Goal: Find specific page/section: Find specific page/section

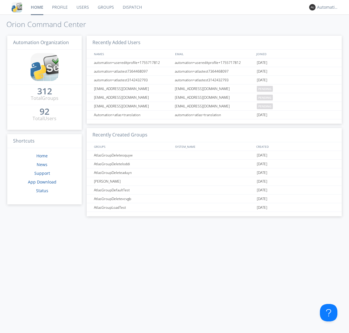
click at [132, 7] on link "Dispatch" at bounding box center [132, 7] width 28 height 15
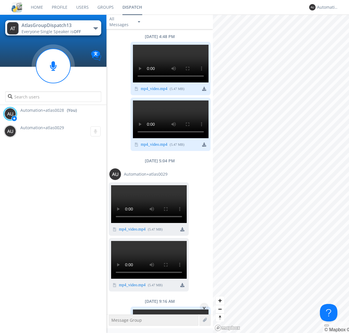
scroll to position [367, 0]
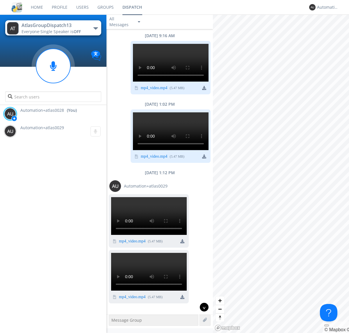
click at [202, 307] on div "^" at bounding box center [204, 307] width 9 height 9
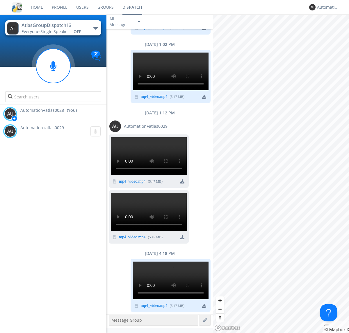
scroll to position [1195, 0]
click at [326, 7] on div "Automation+atlas0028" at bounding box center [328, 7] width 22 height 6
